Goal: Find specific page/section: Find specific page/section

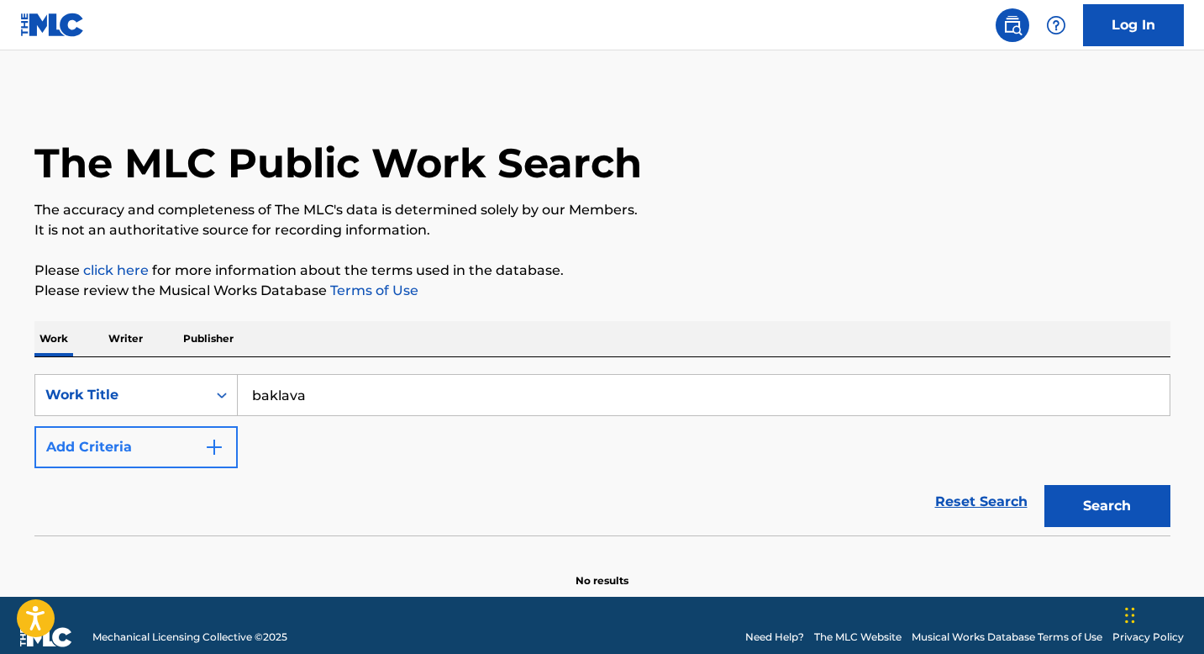
type input "baklava"
click at [187, 448] on button "Add Criteria" at bounding box center [135, 447] width 203 height 42
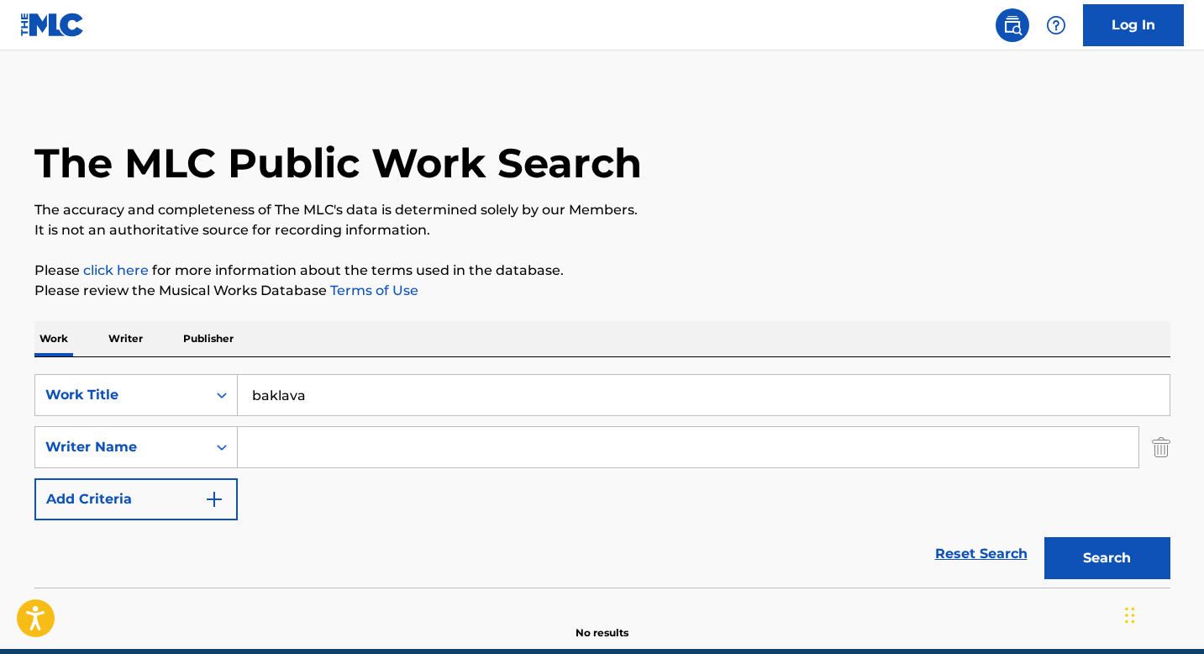
click at [289, 447] on input "Search Form" at bounding box center [688, 447] width 901 height 40
click at [196, 461] on div "Writer Name" at bounding box center [135, 447] width 203 height 42
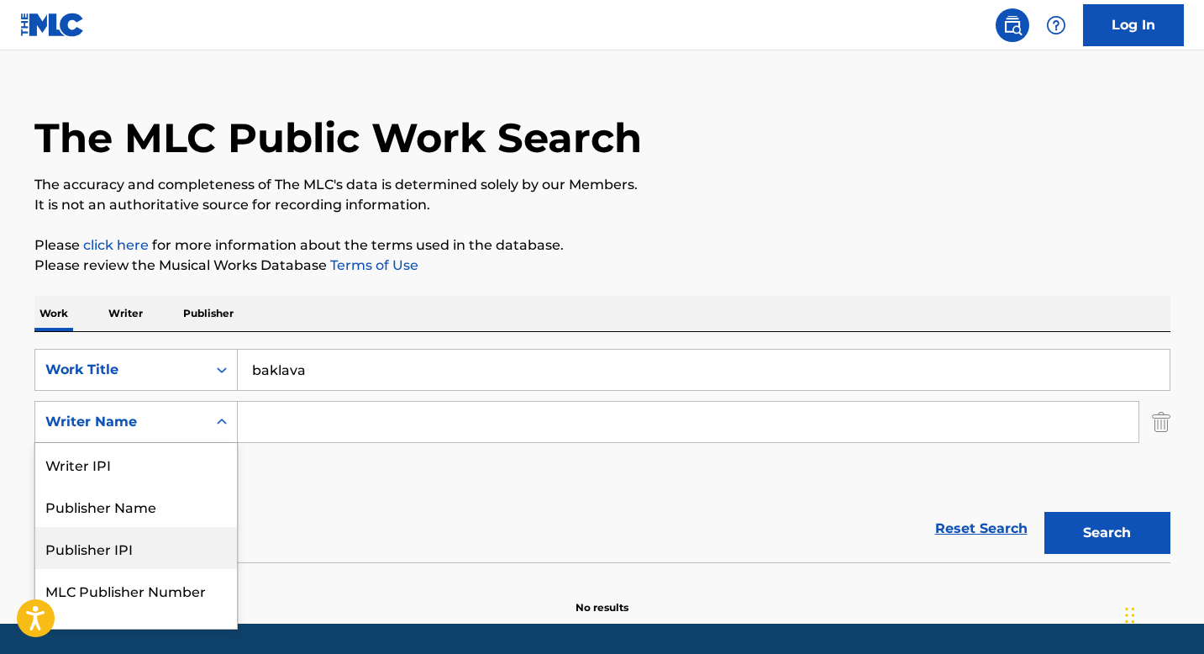
scroll to position [24, 0]
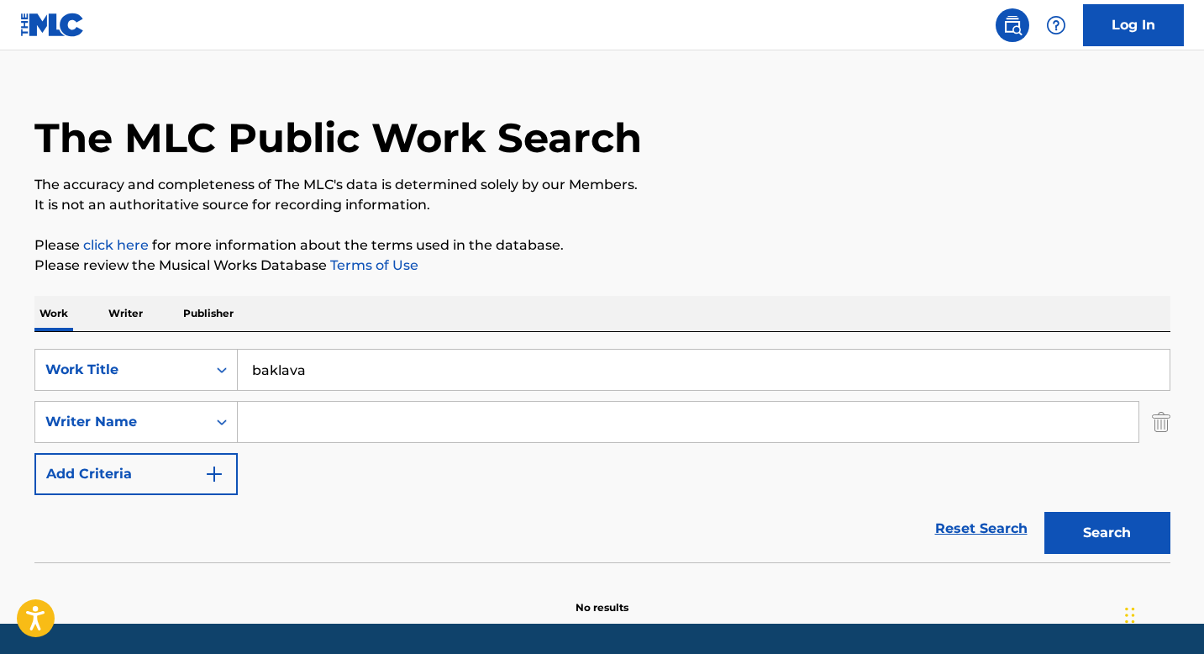
click at [325, 506] on div "Reset Search Search" at bounding box center [602, 528] width 1136 height 67
click at [297, 429] on input "Search Form" at bounding box center [688, 422] width 901 height 40
type input "[PERSON_NAME]"
click at [1044, 512] on button "Search" at bounding box center [1107, 533] width 126 height 42
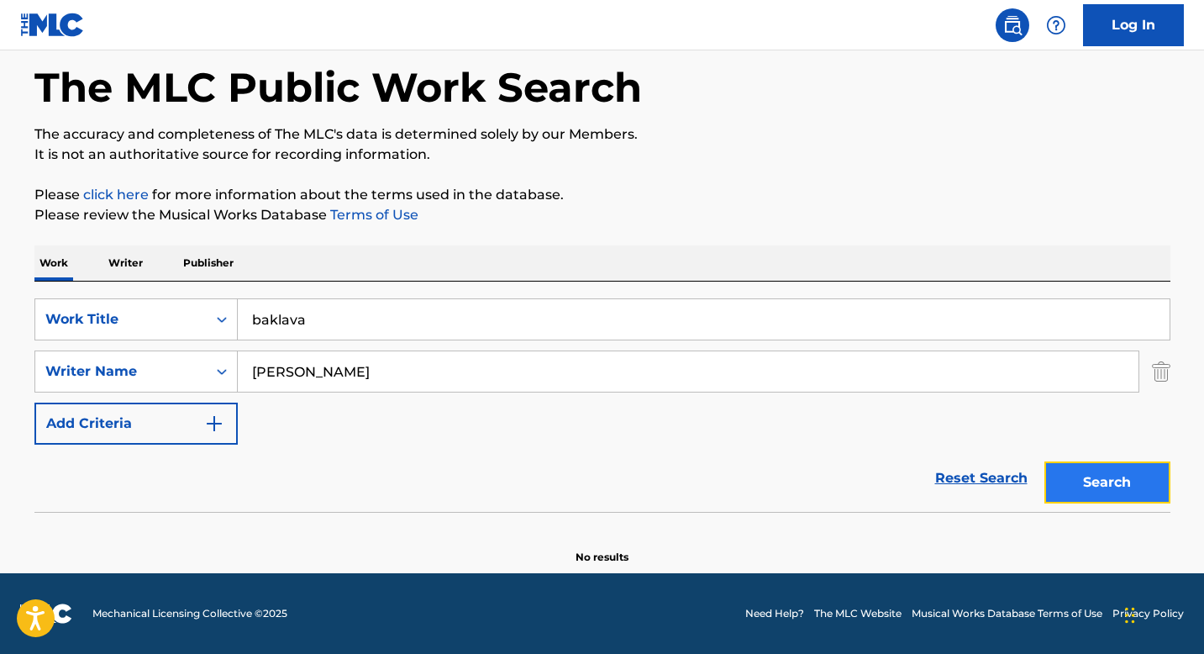
click at [1081, 497] on button "Search" at bounding box center [1107, 482] width 126 height 42
click at [334, 327] on input "baklava" at bounding box center [704, 319] width 932 height 40
drag, startPoint x: 313, startPoint y: 323, endPoint x: 234, endPoint y: 323, distance: 79.8
click at [234, 323] on div "SearchWithCriteriaab80a103-9952-44bd-84c4-9c663b720744 Work Title baklava" at bounding box center [602, 319] width 1136 height 42
type input "baklava"
